Goal: Information Seeking & Learning: Learn about a topic

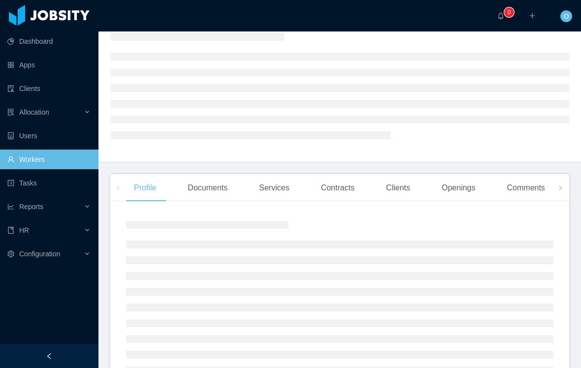
scroll to position [45, 0]
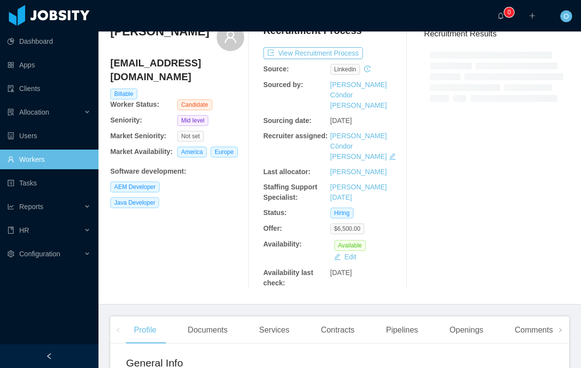
click at [561, 189] on div "Recruitment Results" at bounding box center [492, 156] width 153 height 265
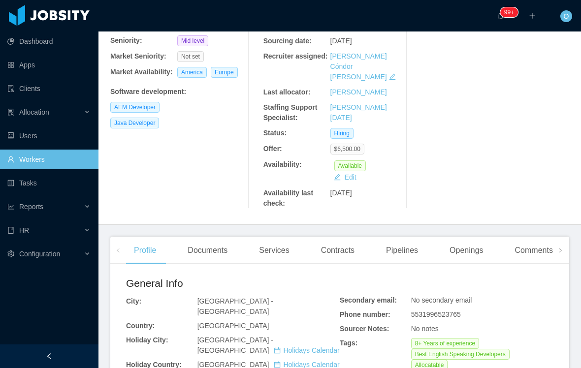
scroll to position [127, 0]
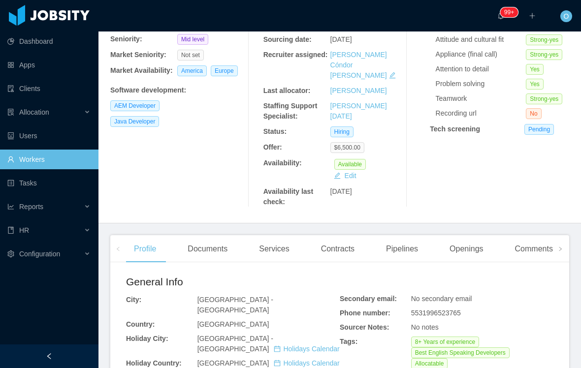
click at [561, 247] on icon "icon: right" at bounding box center [560, 249] width 5 height 5
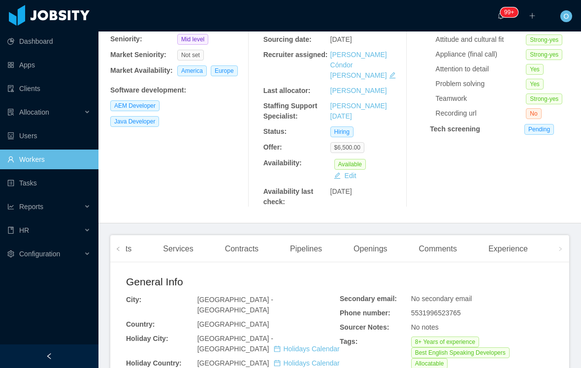
click at [533, 235] on div "Experience" at bounding box center [508, 249] width 55 height 28
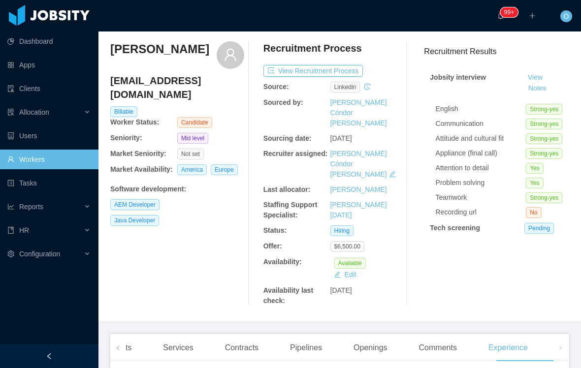
scroll to position [25, 0]
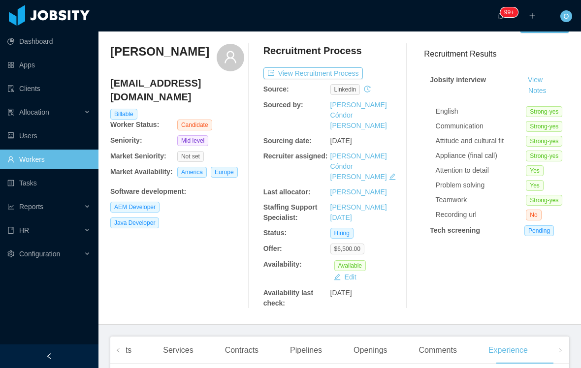
click at [528, 80] on link "View" at bounding box center [535, 80] width 22 height 8
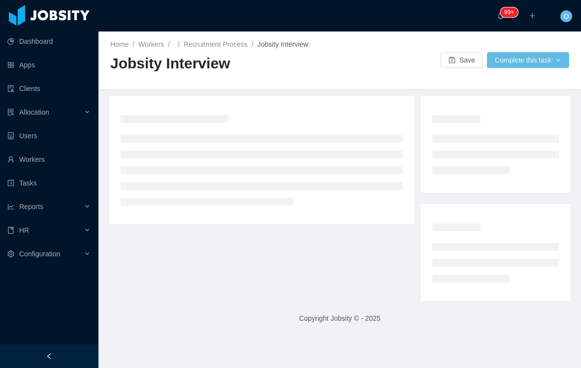
click at [35, 363] on div at bounding box center [49, 357] width 98 height 24
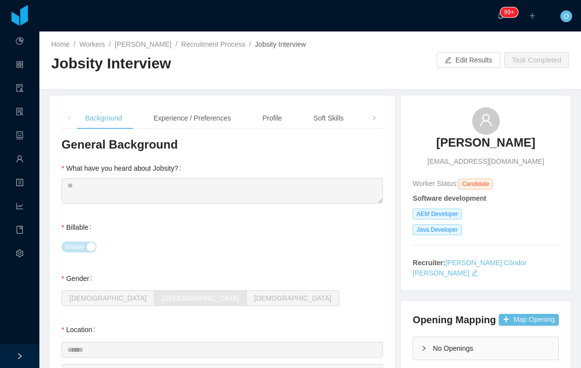
click at [234, 120] on div "Experience / Preferences" at bounding box center [192, 118] width 93 height 22
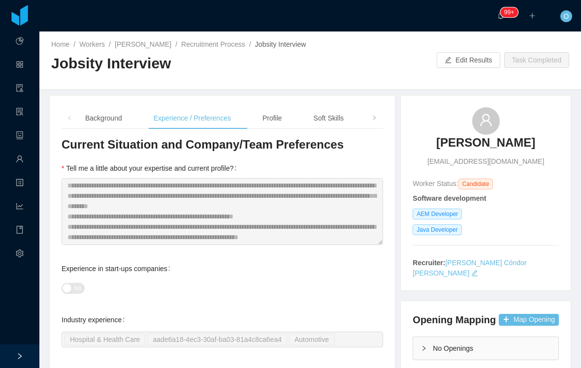
click at [151, 45] on link "[PERSON_NAME]" at bounding box center [143, 44] width 57 height 8
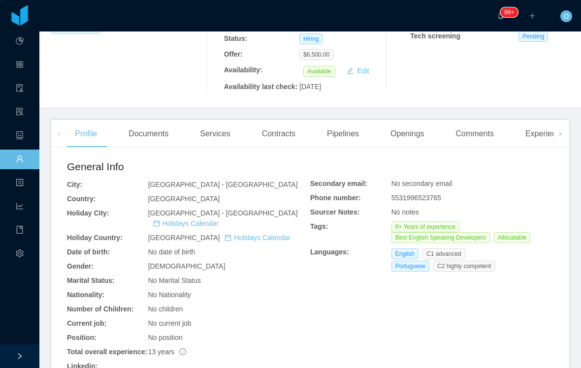
scroll to position [214, 0]
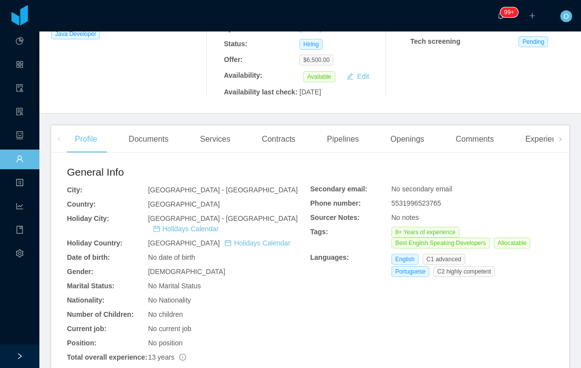
click at [545, 133] on div "Experience" at bounding box center [544, 140] width 55 height 28
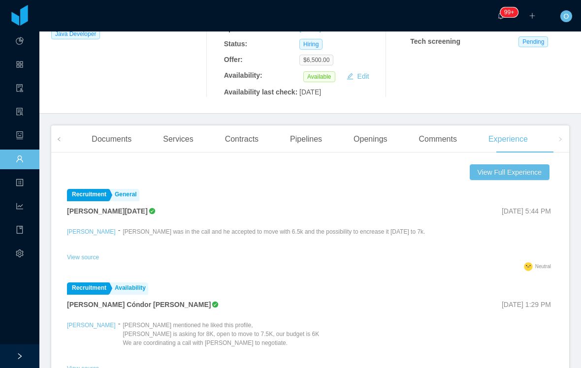
click at [59, 137] on icon "icon: left" at bounding box center [59, 139] width 5 height 5
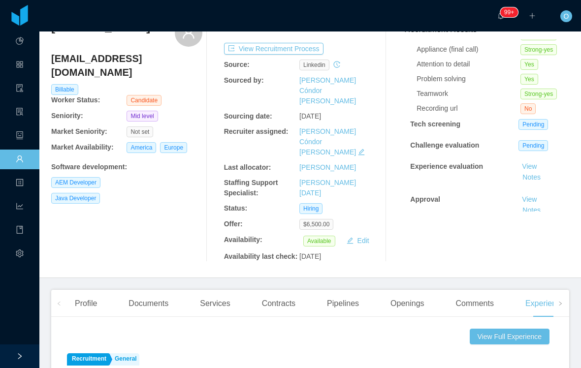
scroll to position [55, 0]
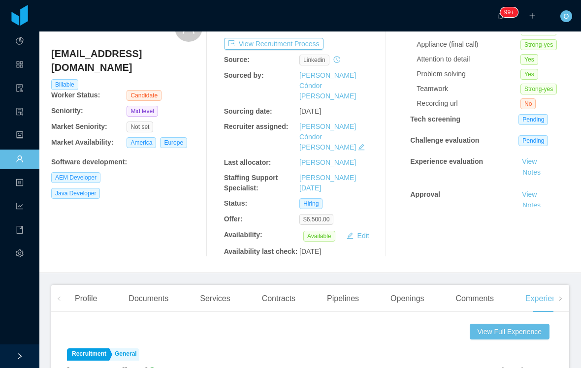
click at [91, 291] on div "Profile" at bounding box center [86, 299] width 38 height 28
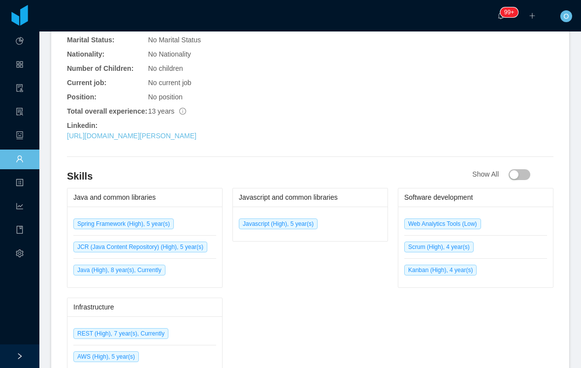
scroll to position [479, 0]
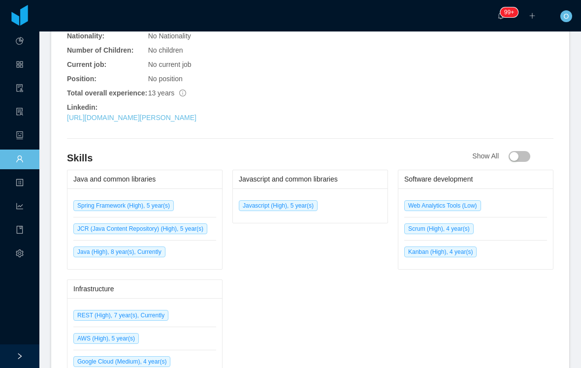
click at [189, 119] on link "[URL][DOMAIN_NAME][PERSON_NAME]" at bounding box center [131, 118] width 129 height 8
